Goal: Complete application form: Complete application form

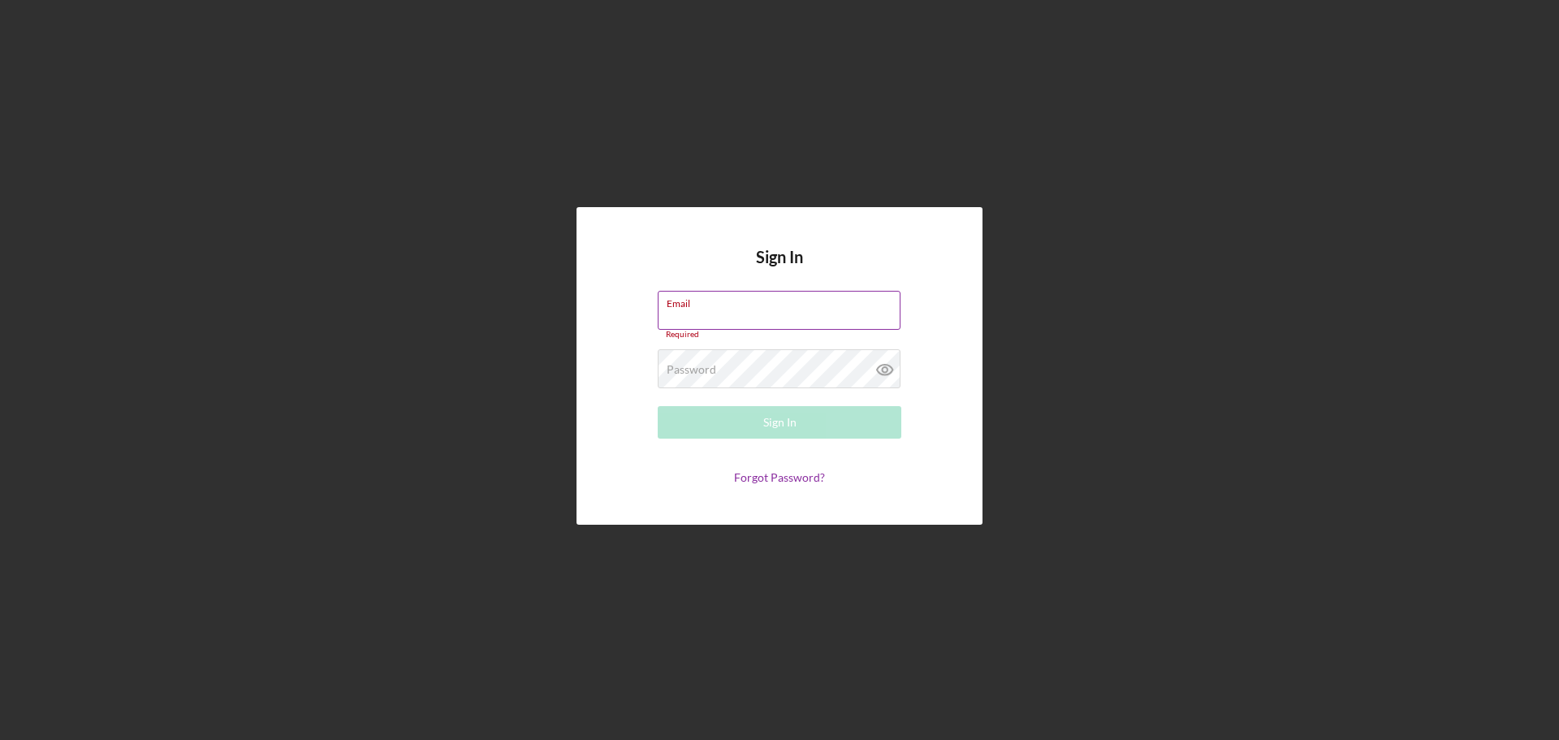
type input "[PERSON_NAME][EMAIL_ADDRESS][PERSON_NAME][DOMAIN_NAME]"
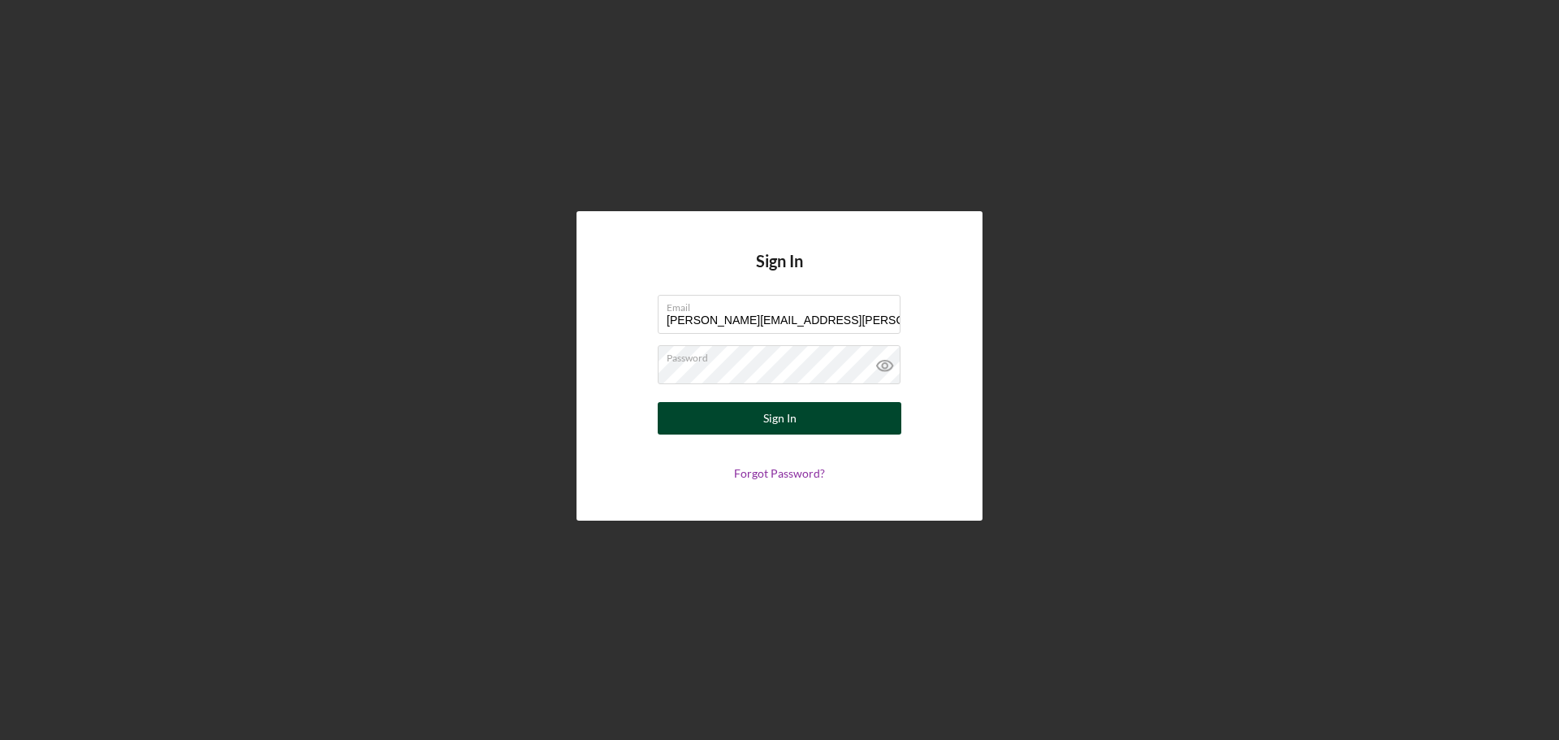
click at [777, 415] on div "Sign In" at bounding box center [779, 418] width 33 height 32
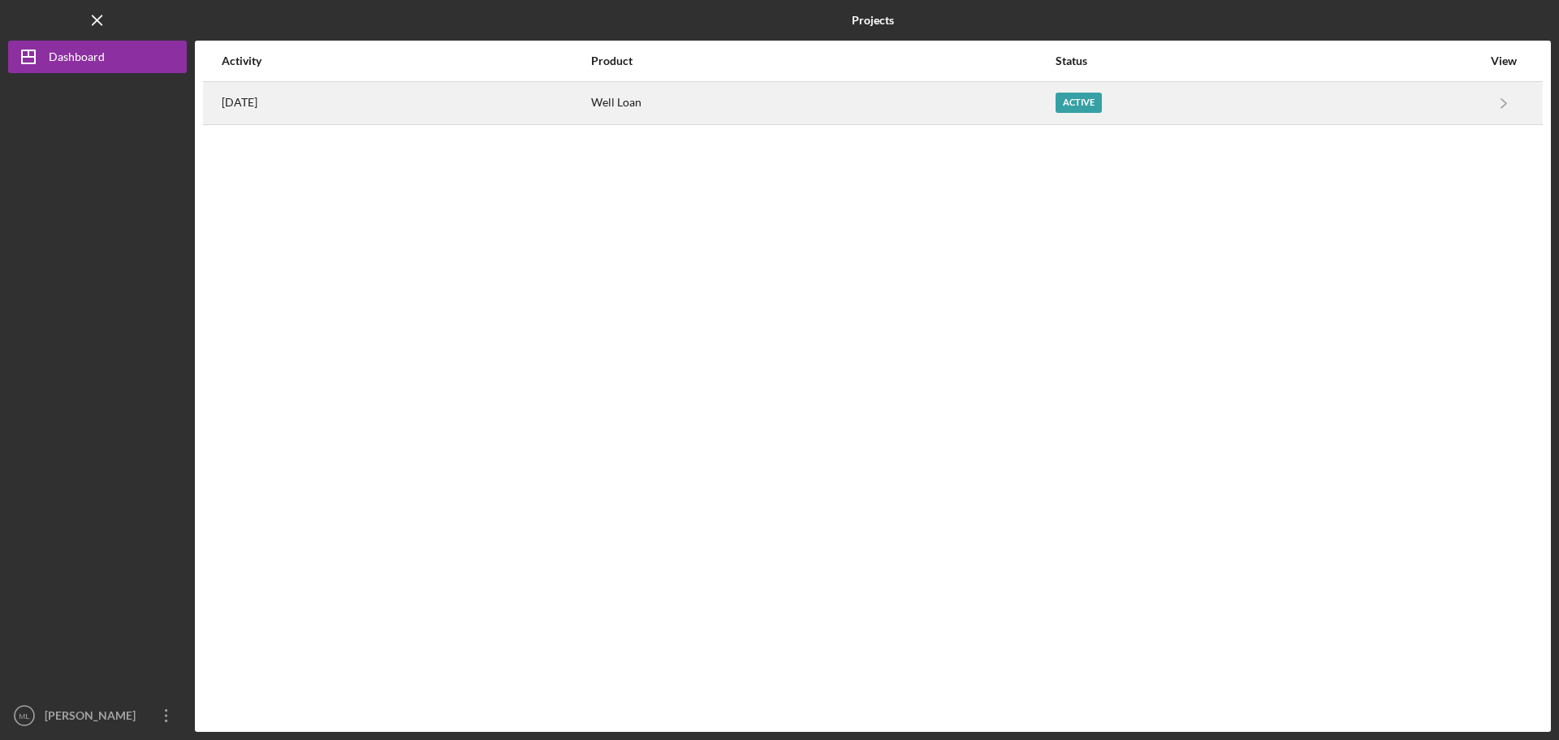
click at [1102, 93] on div "Active" at bounding box center [1078, 103] width 46 height 20
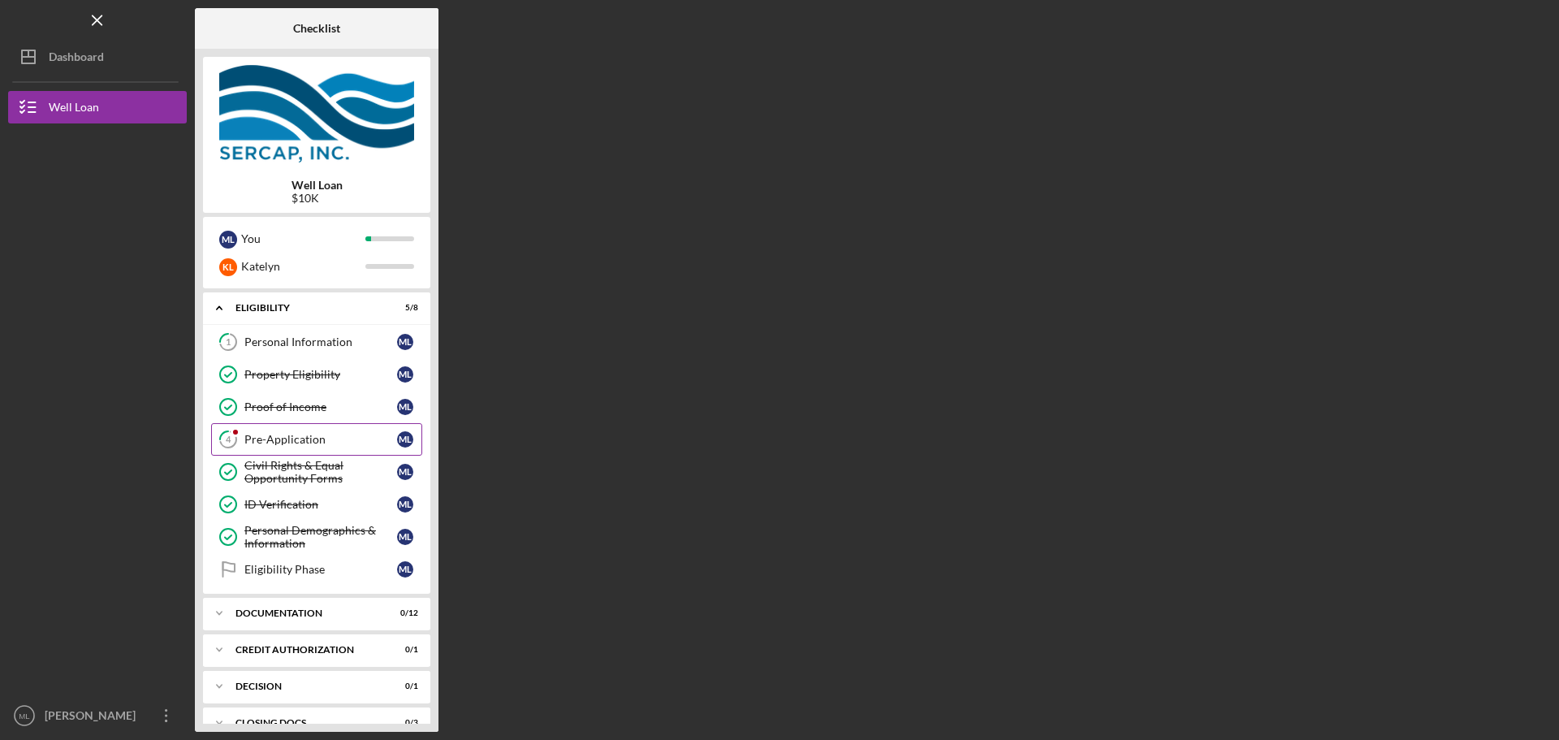
click at [295, 442] on div "Pre-Application" at bounding box center [320, 439] width 153 height 13
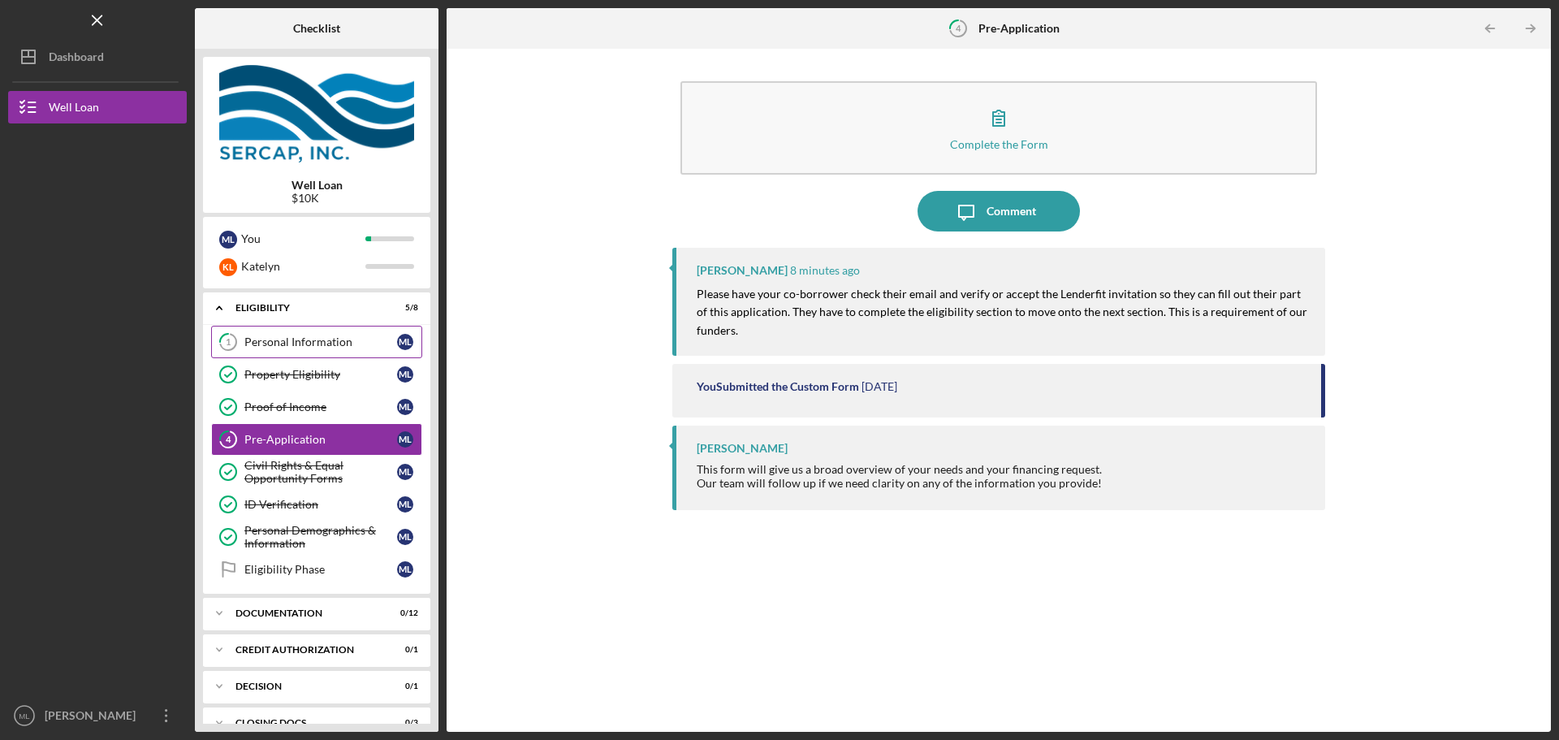
click at [324, 349] on link "1 Personal Information M L" at bounding box center [316, 342] width 211 height 32
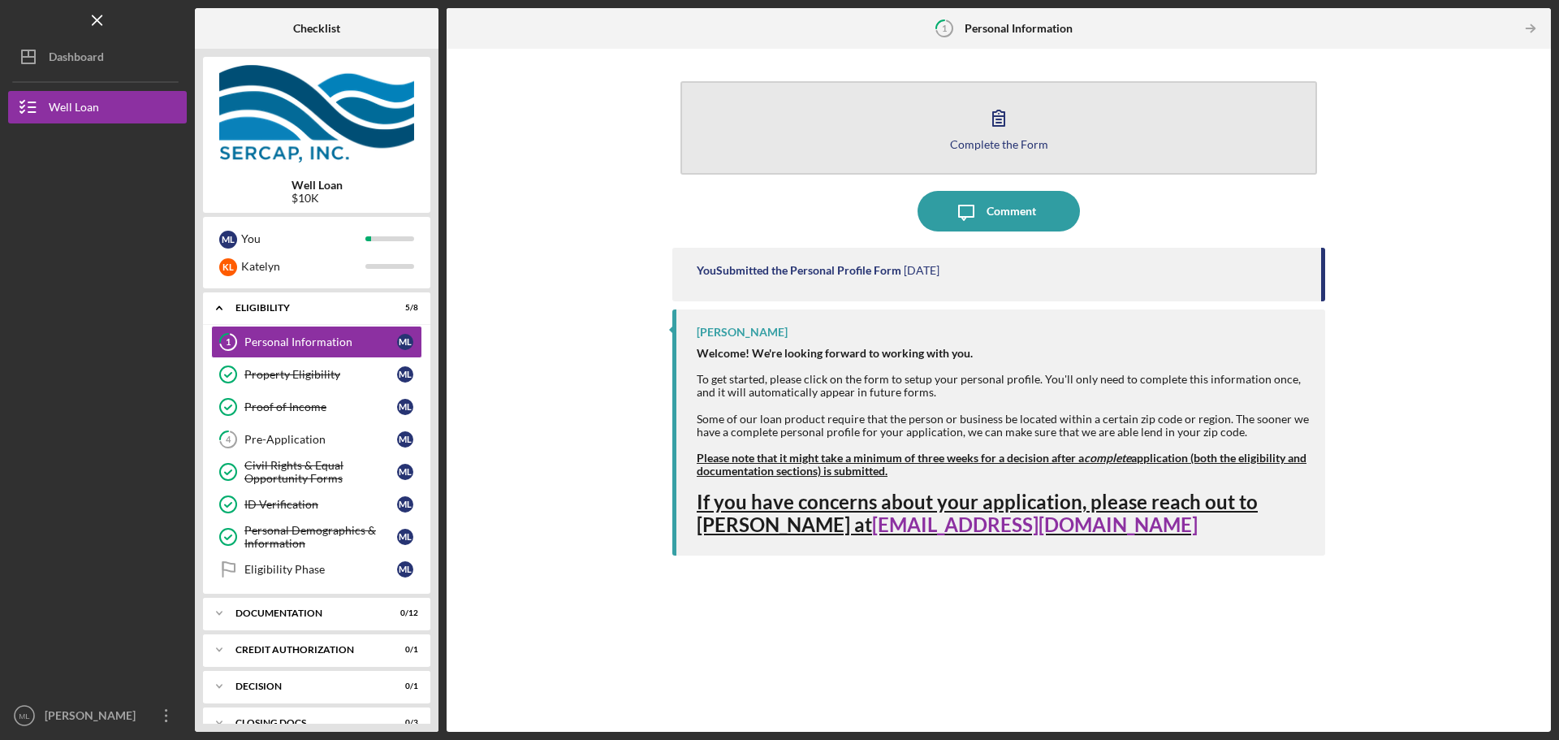
click at [999, 126] on icon "button" at bounding box center [998, 117] width 11 height 15
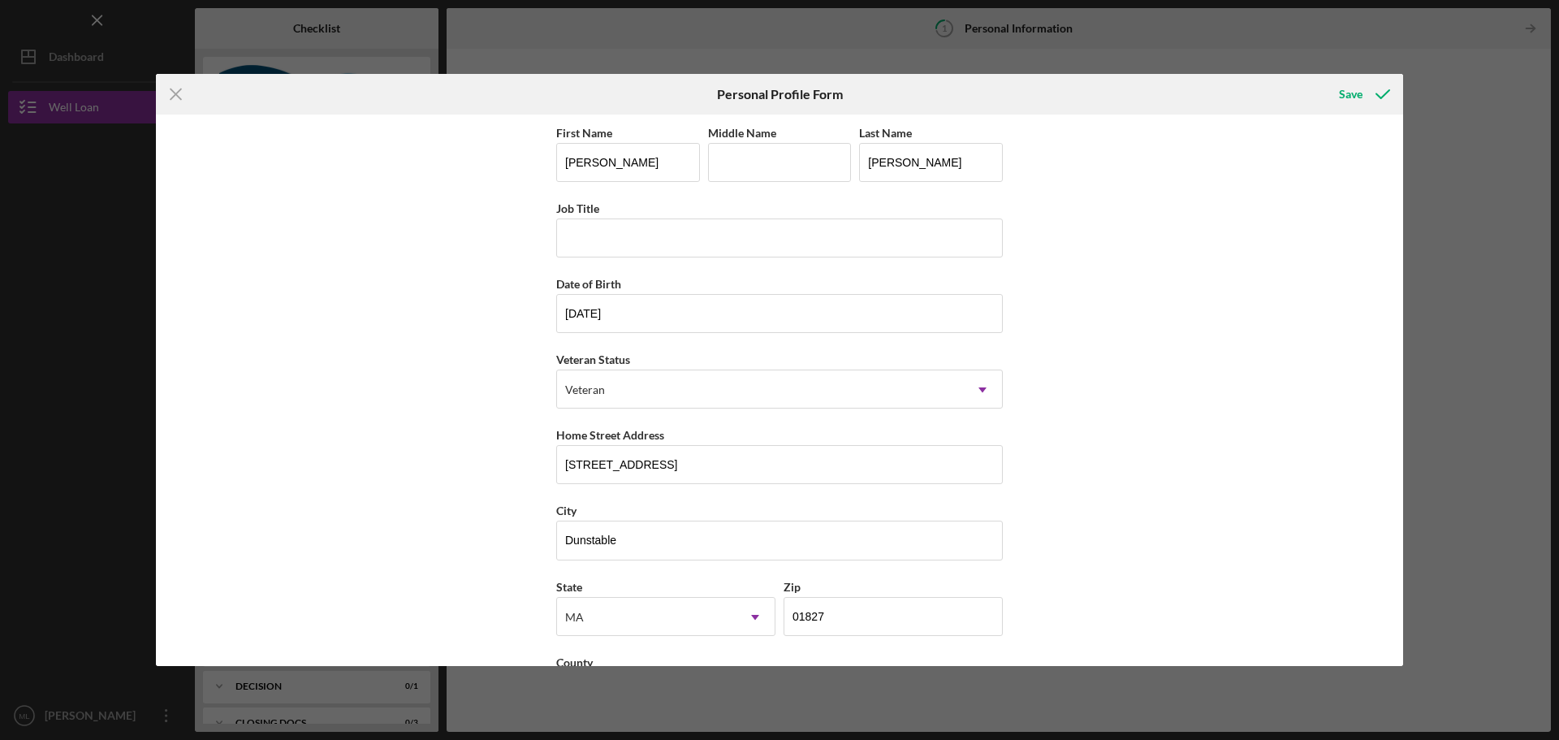
click at [1456, 95] on div "Icon/Menu Close Personal Profile Form Save First Name [PERSON_NAME] Middle Name…" at bounding box center [779, 370] width 1559 height 740
click at [179, 98] on line at bounding box center [175, 94] width 11 height 11
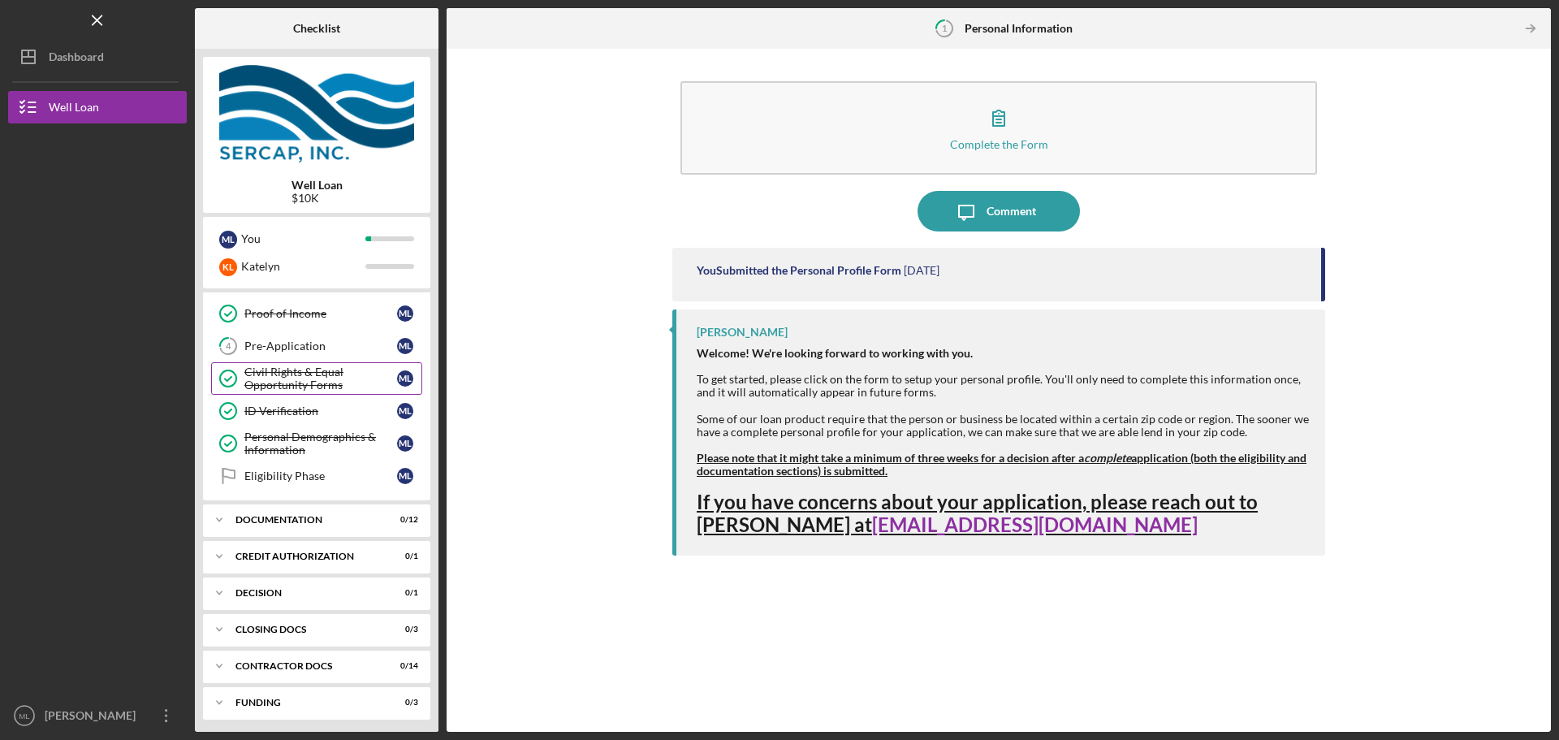
scroll to position [97, 0]
click at [317, 335] on div "Pre-Application" at bounding box center [320, 341] width 153 height 13
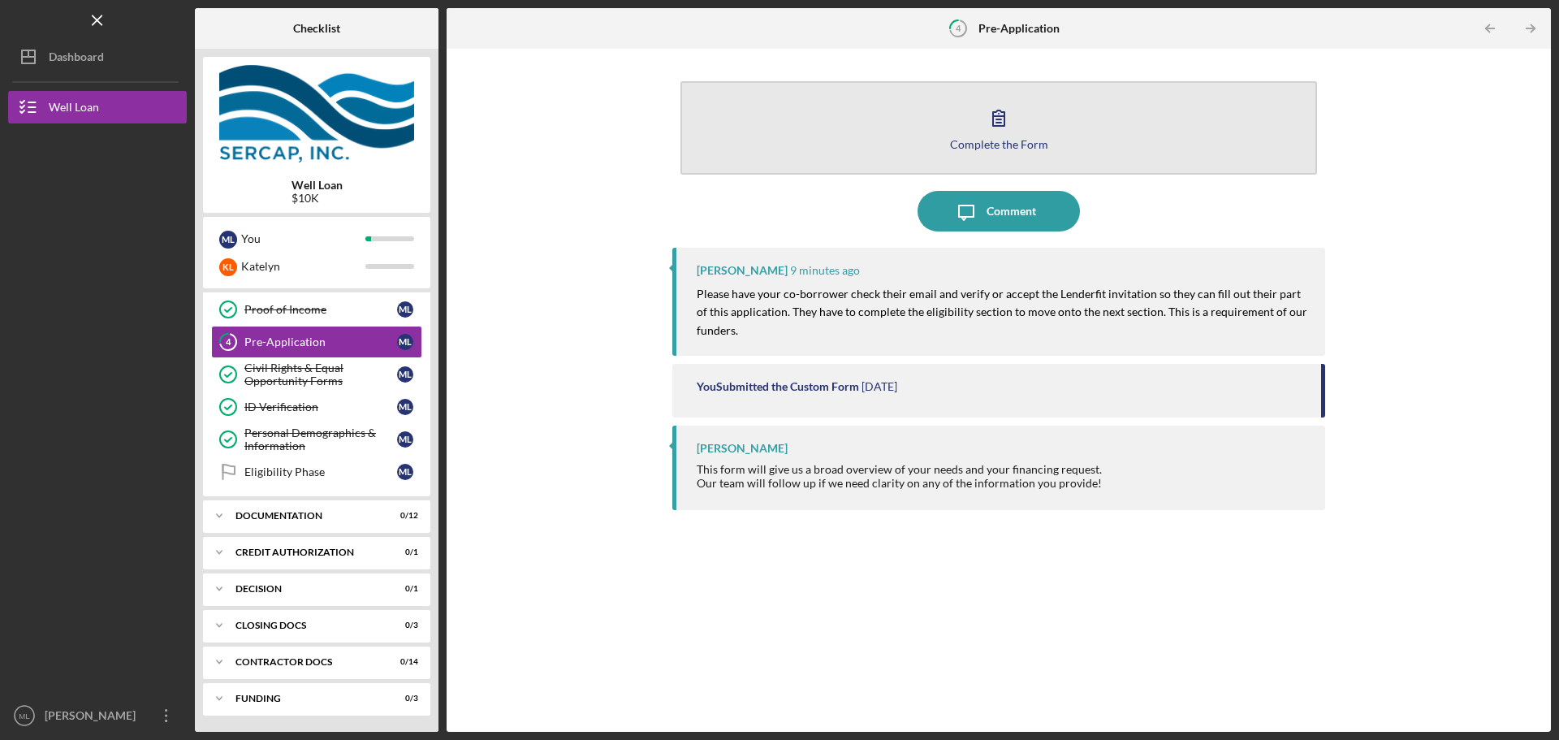
click at [1016, 136] on button "Complete the Form Form" at bounding box center [998, 127] width 636 height 93
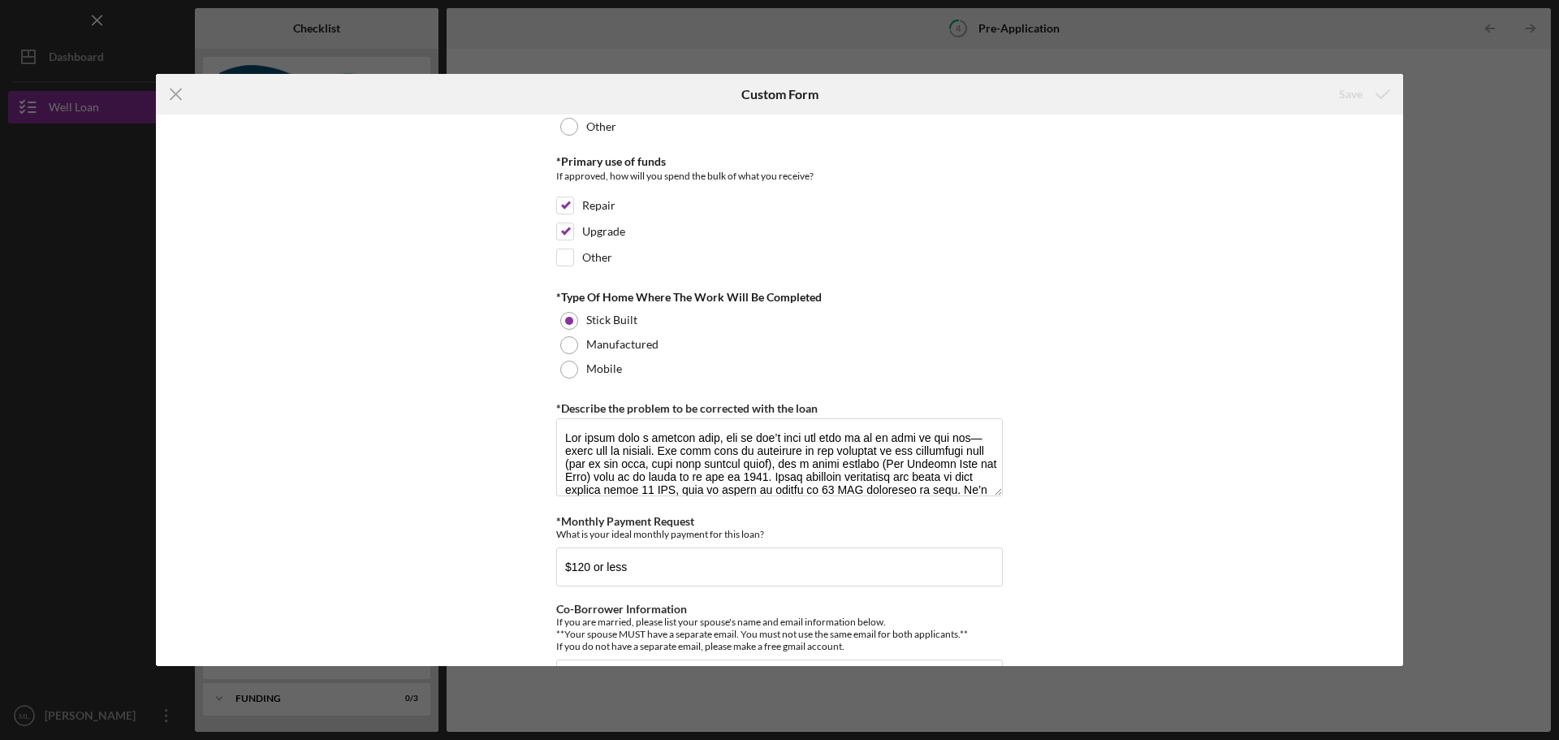
scroll to position [757, 0]
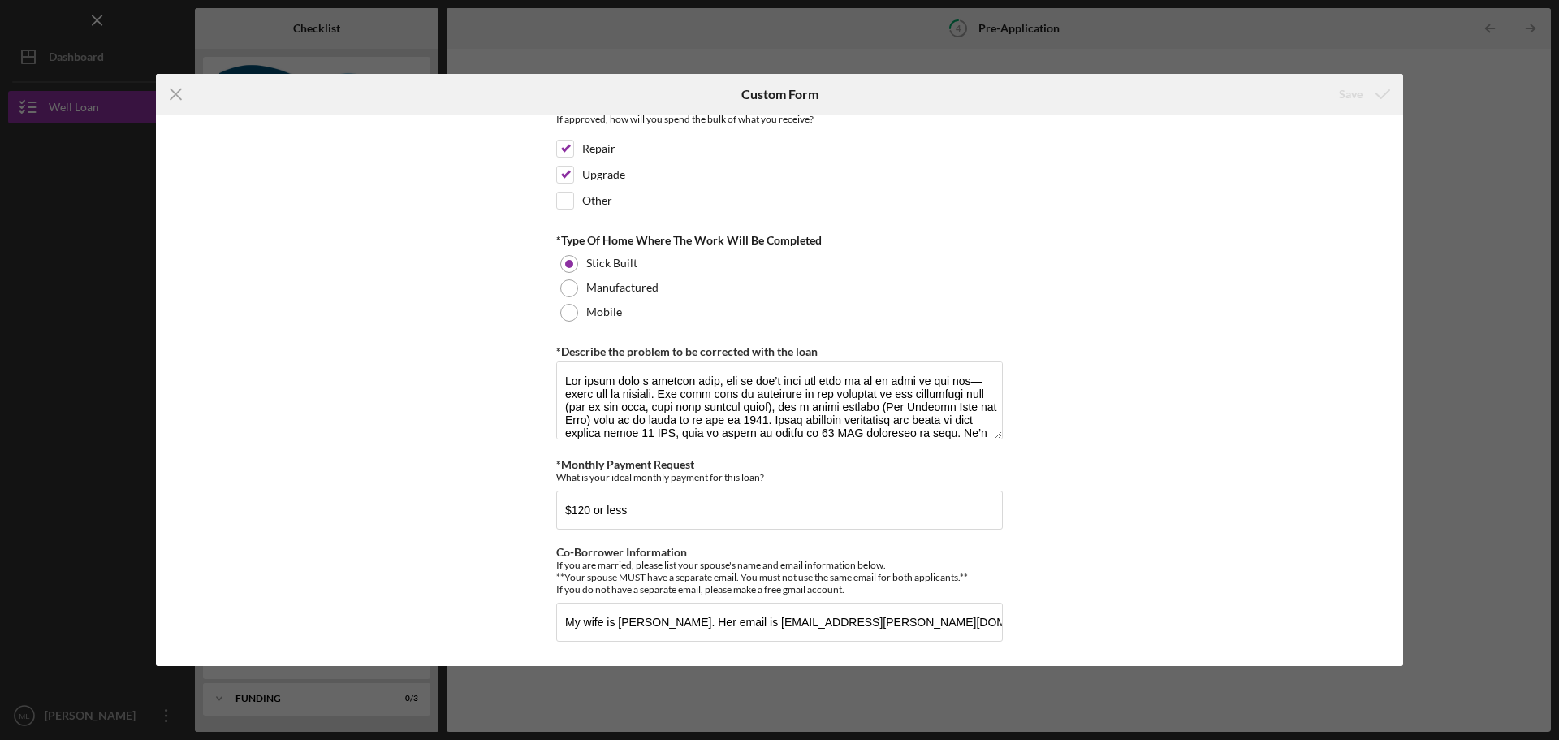
click at [1471, 71] on div "Icon/Menu Close Custom Form Save *How did you hear about us? Internet search *N…" at bounding box center [779, 370] width 1559 height 740
click at [183, 95] on icon "Icon/Menu Close" at bounding box center [176, 94] width 41 height 41
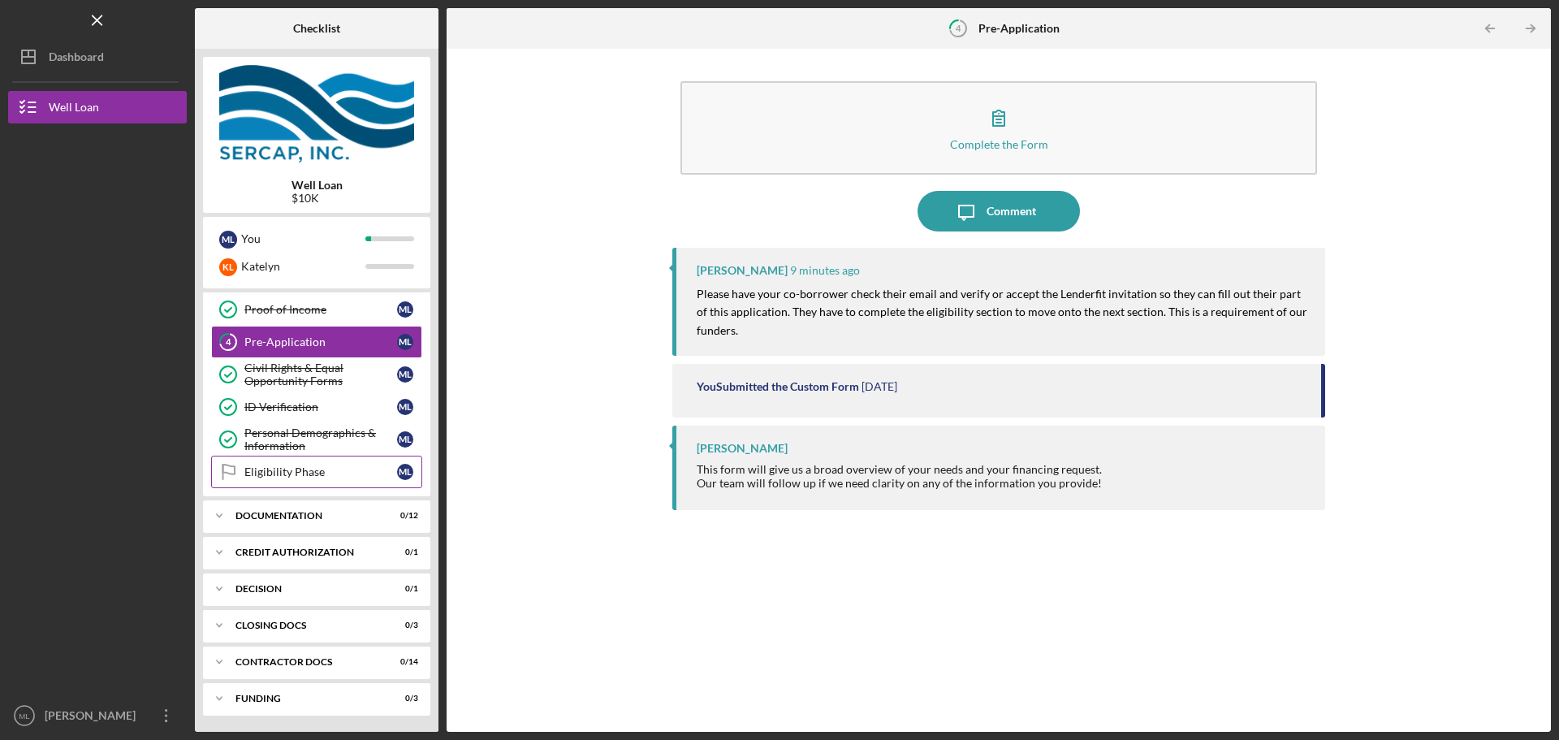
click at [269, 479] on link "Eligibility Phase Eligibility Phase M L" at bounding box center [316, 471] width 211 height 32
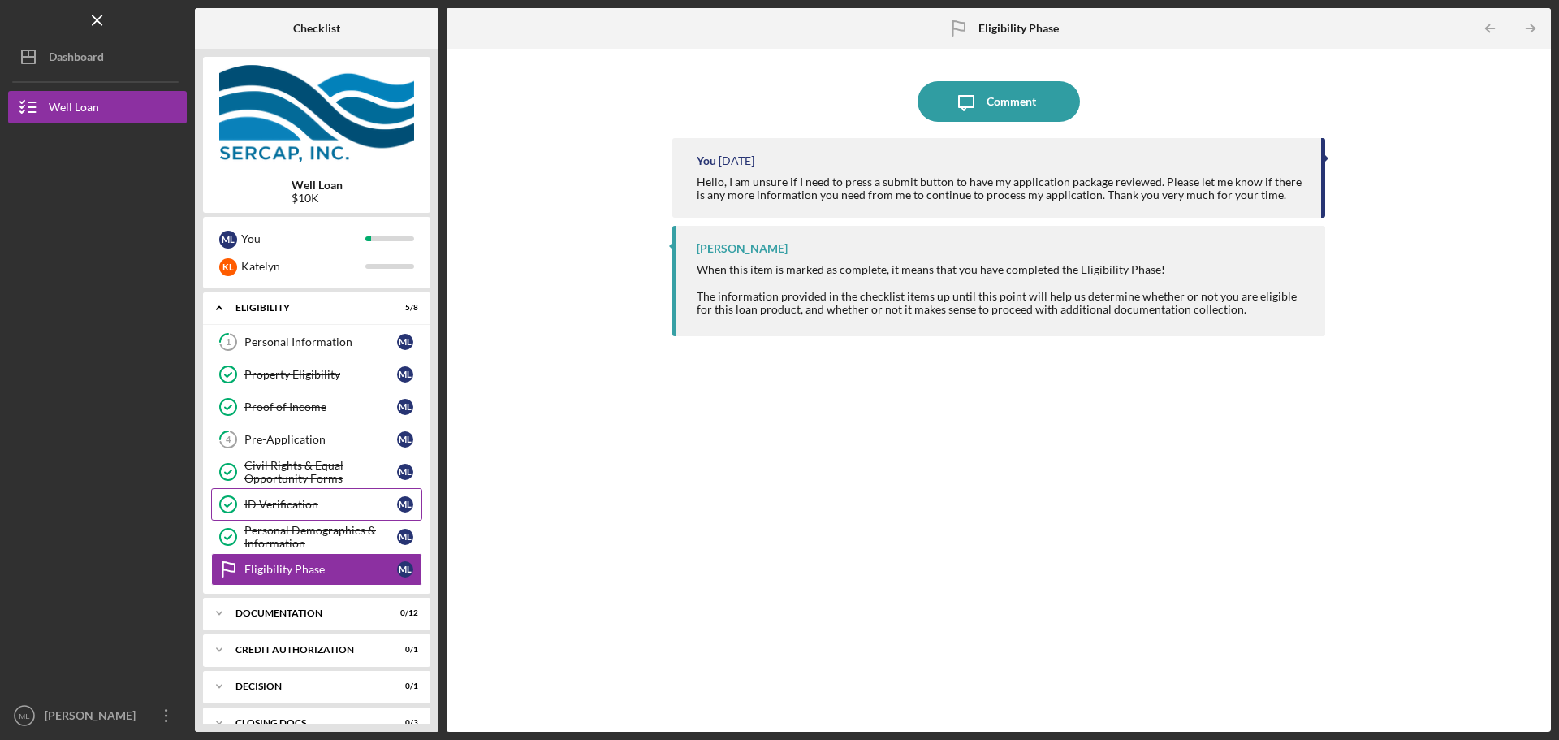
click at [281, 505] on div "ID Verification" at bounding box center [320, 504] width 153 height 13
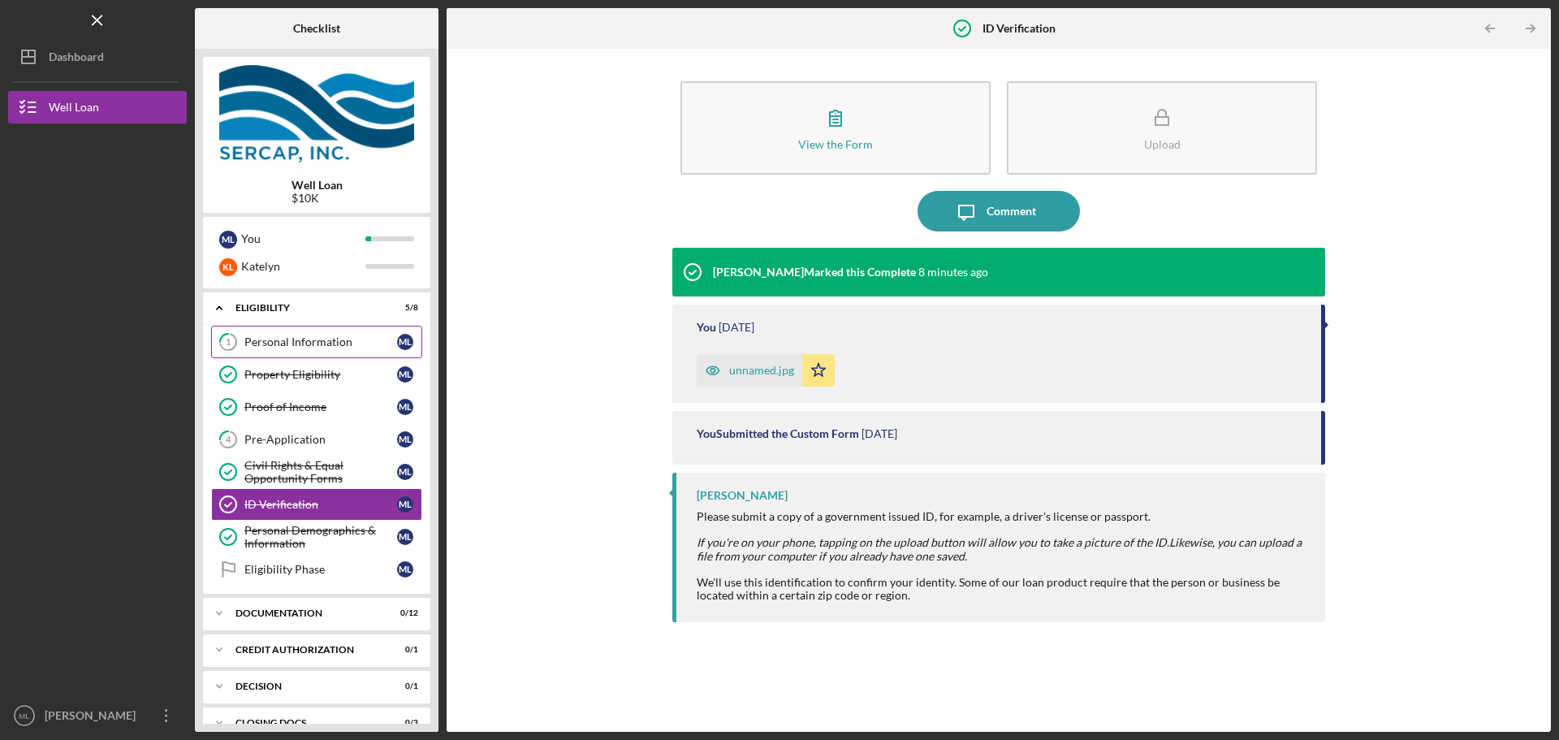
click at [344, 334] on link "1 Personal Information M L" at bounding box center [316, 342] width 211 height 32
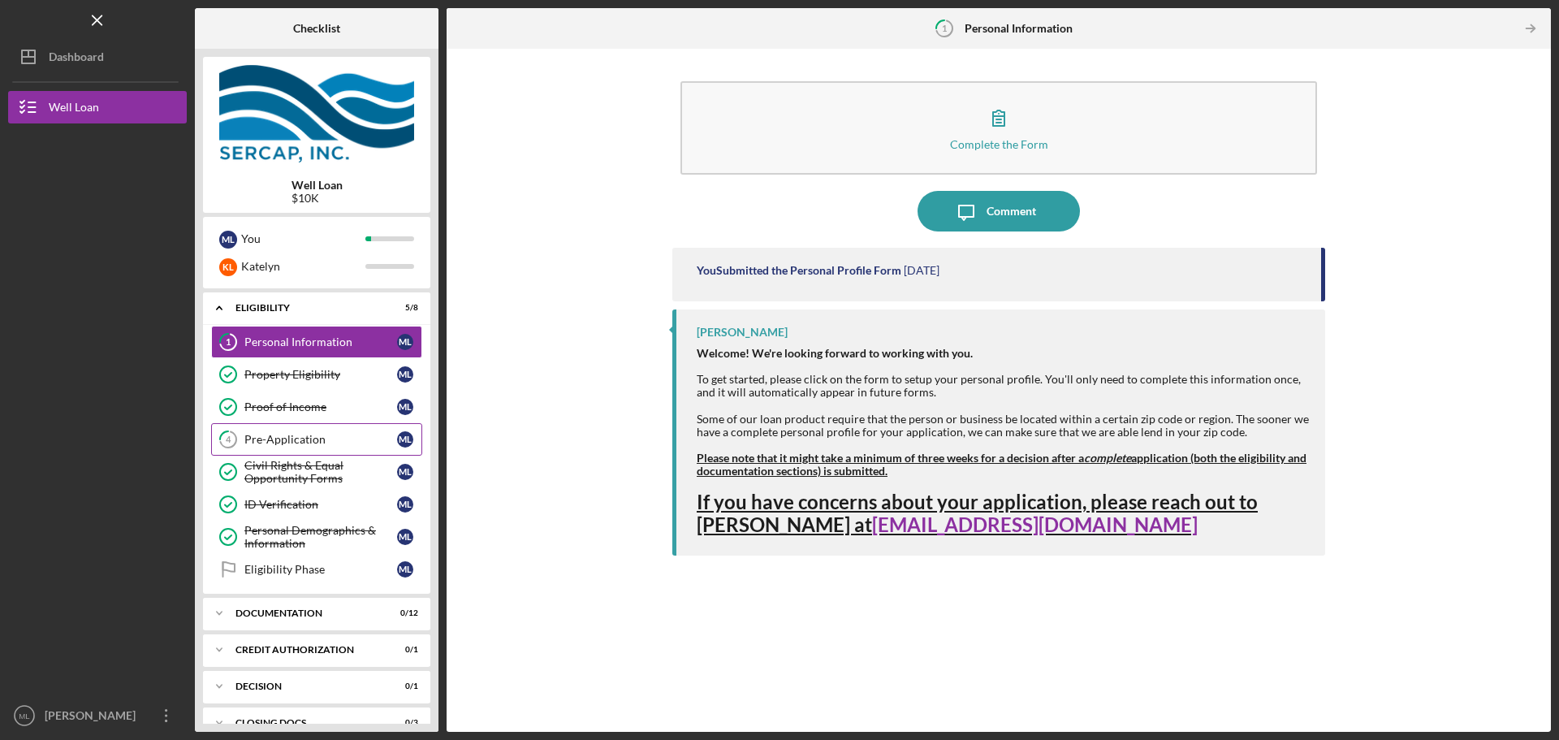
click at [318, 433] on div "Pre-Application" at bounding box center [320, 439] width 153 height 13
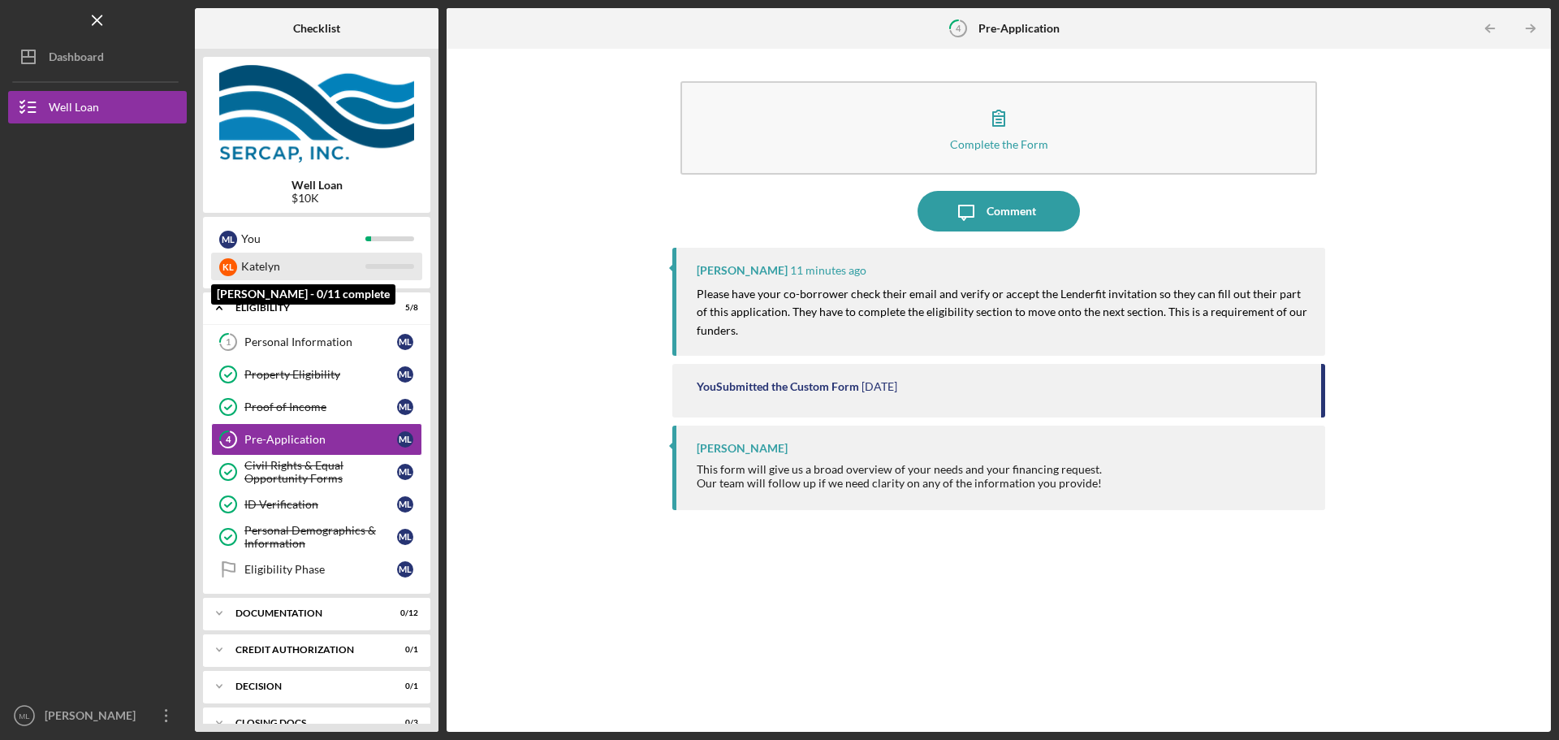
click at [354, 261] on div "Katelyn" at bounding box center [303, 266] width 124 height 28
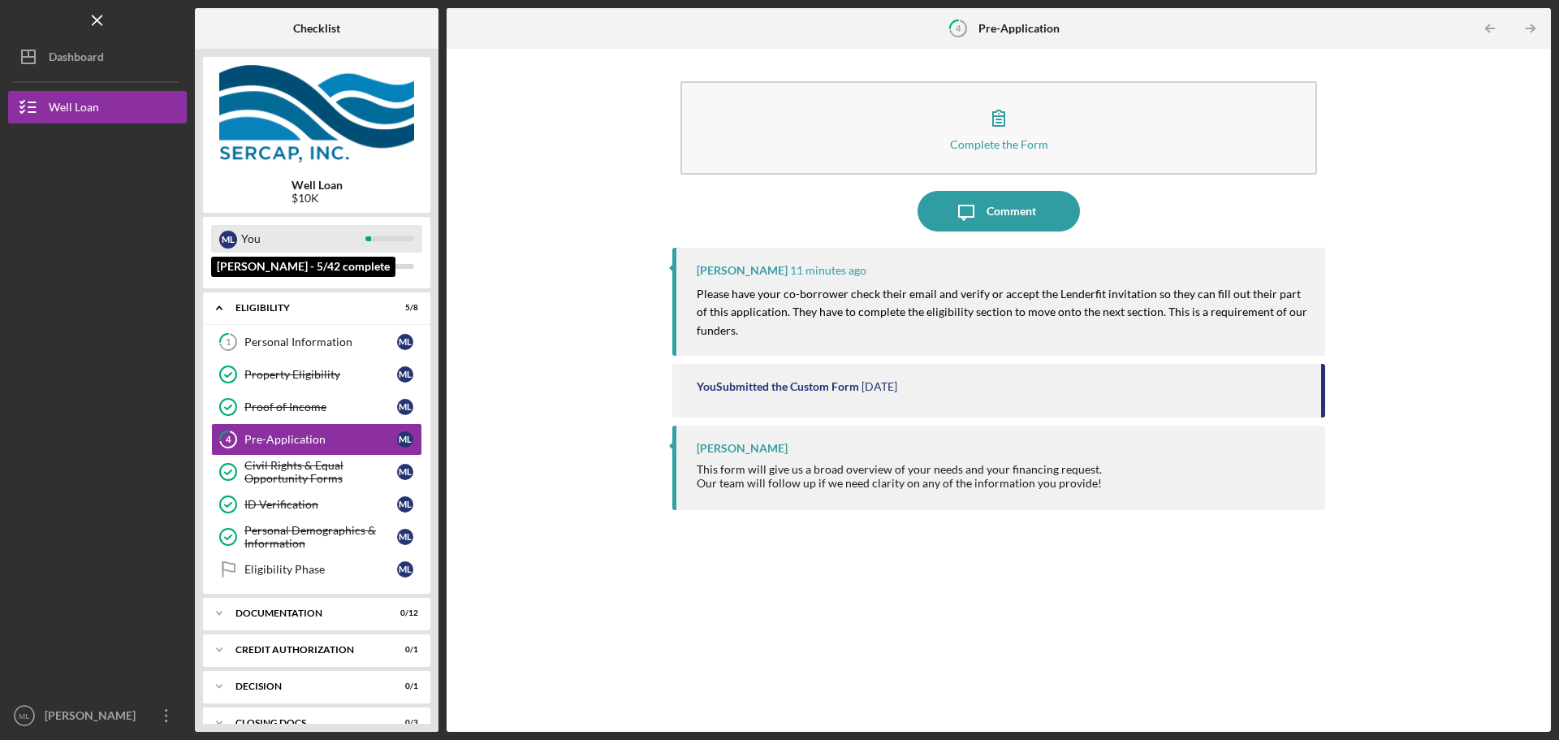
click at [259, 236] on div "You" at bounding box center [303, 239] width 124 height 28
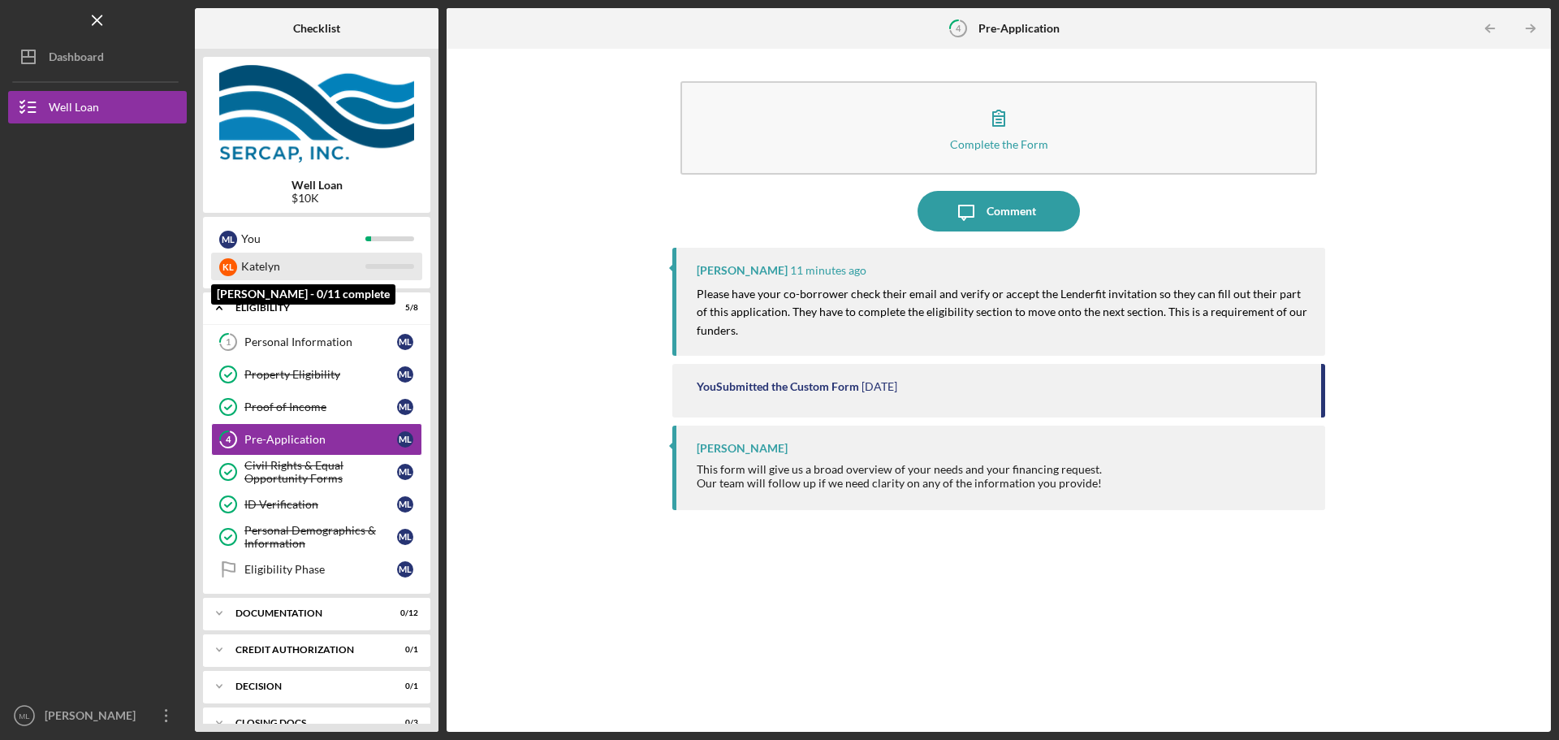
click at [313, 267] on div "Katelyn" at bounding box center [303, 266] width 124 height 28
